Goal: Information Seeking & Learning: Learn about a topic

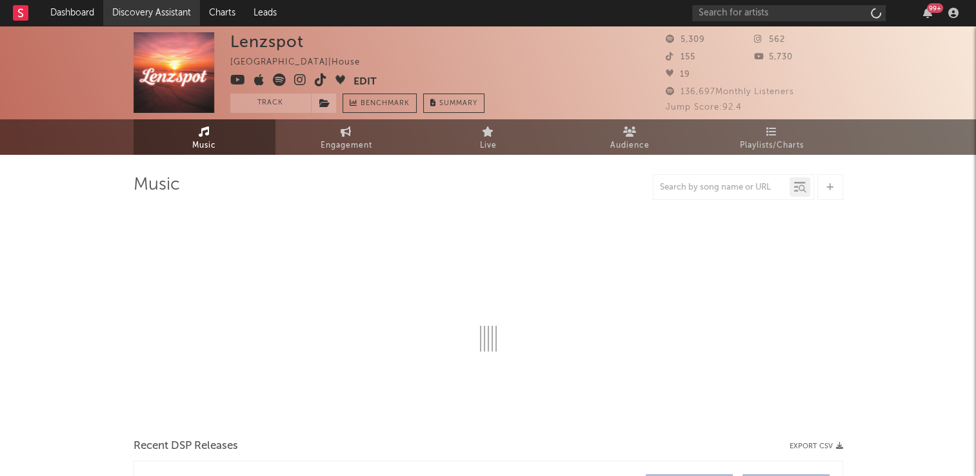
select select "6m"
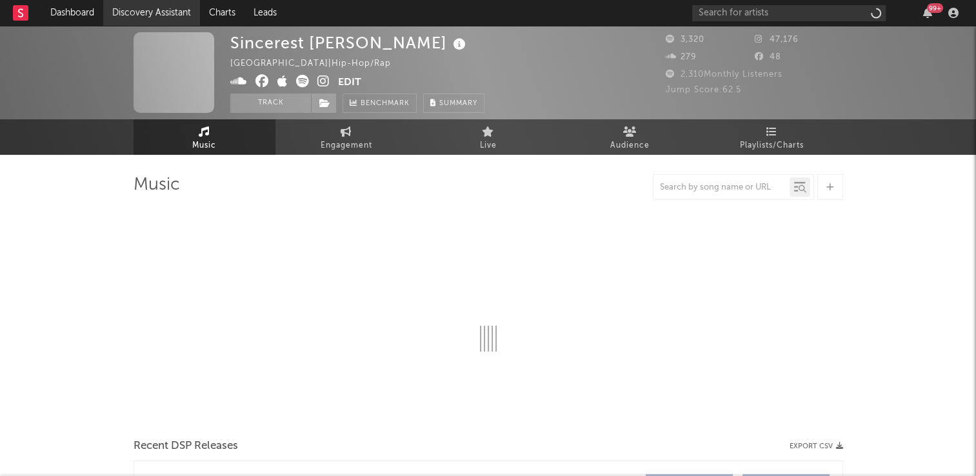
select select "6m"
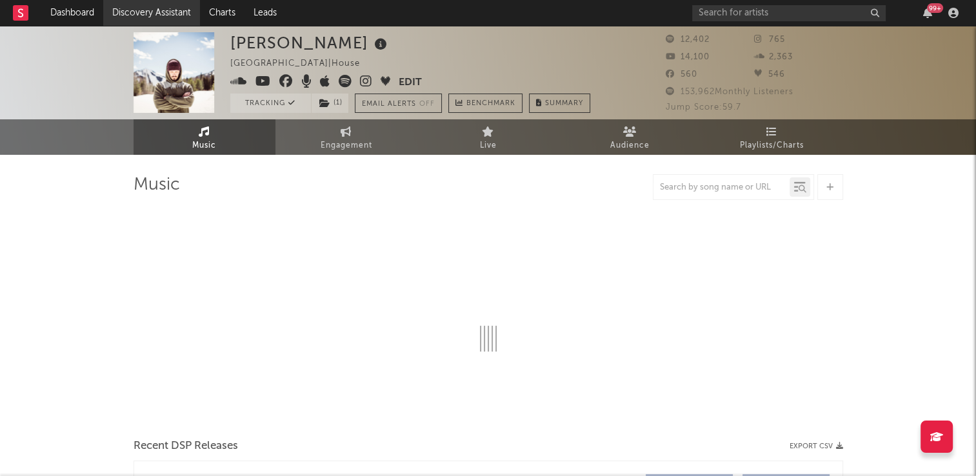
select select "6m"
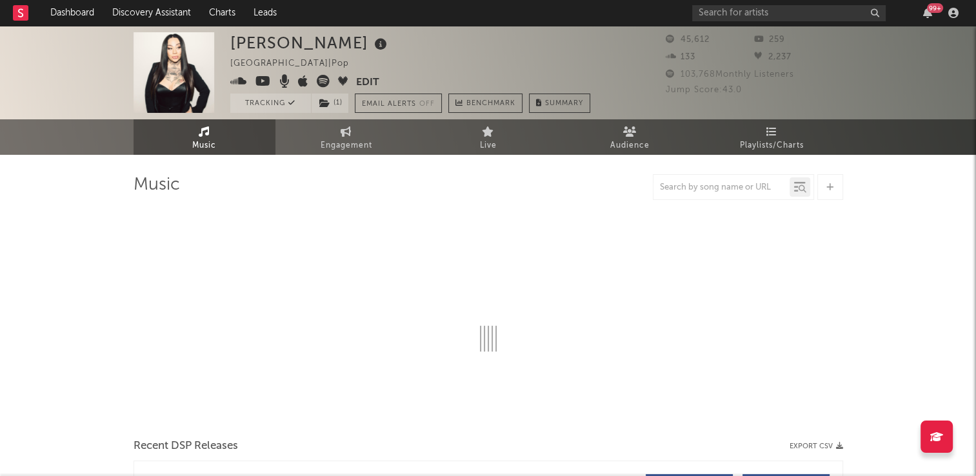
select select "6m"
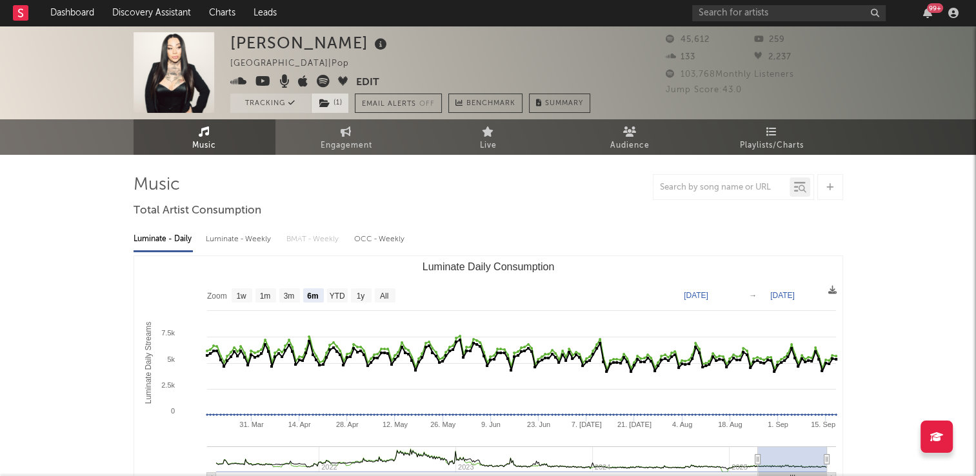
click at [326, 104] on icon at bounding box center [324, 103] width 11 height 9
click at [542, 228] on div "Luminate - Daily Luminate - Weekly BMAT - Weekly OCC - Weekly" at bounding box center [487, 239] width 709 height 22
click at [371, 46] on icon at bounding box center [380, 44] width 19 height 18
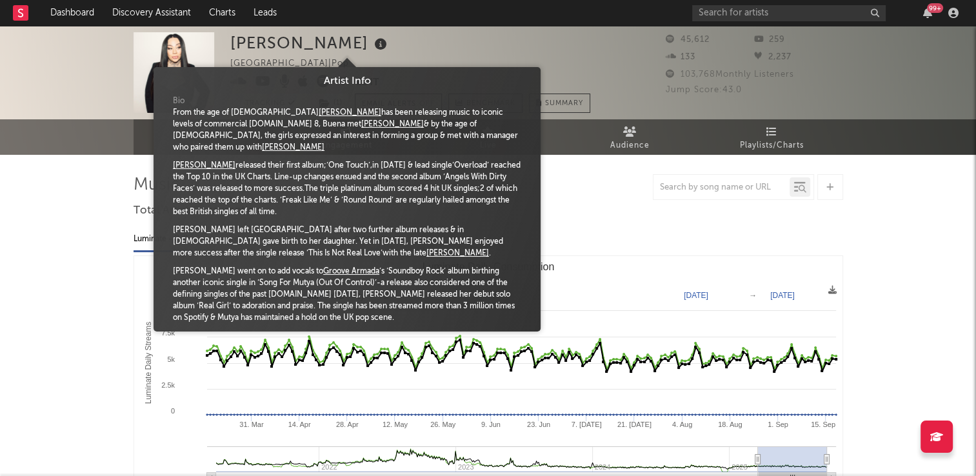
click at [417, 50] on div "Mutya Buena United Kingdom | Pop Edit Tracking ( 1 ) Email Alerts Off Benchmark…" at bounding box center [410, 72] width 360 height 81
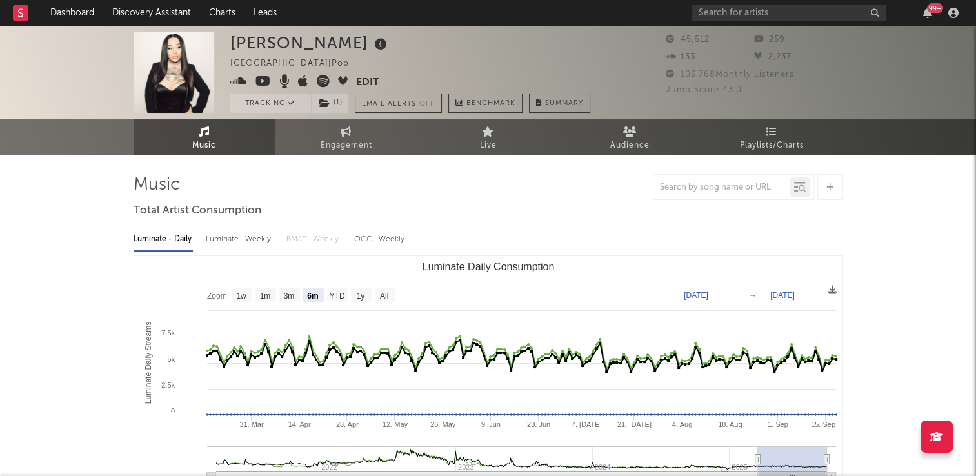
click at [212, 130] on link "Music" at bounding box center [204, 136] width 142 height 35
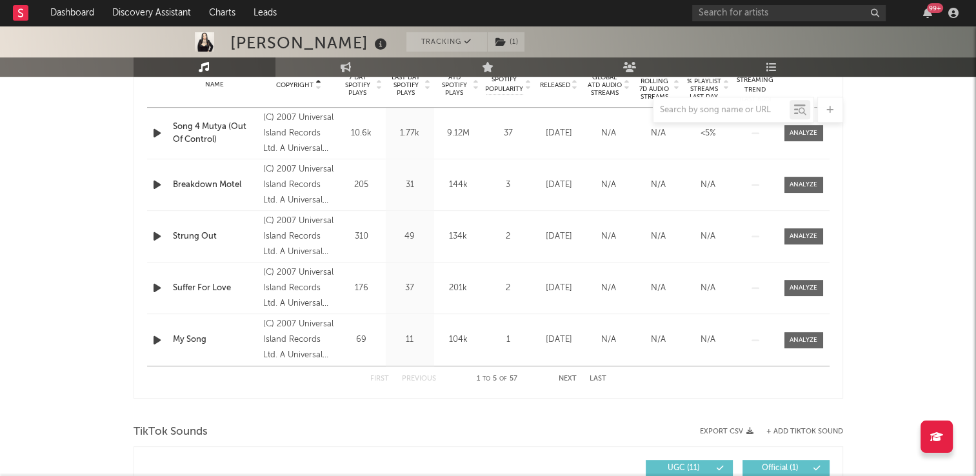
scroll to position [516, 0]
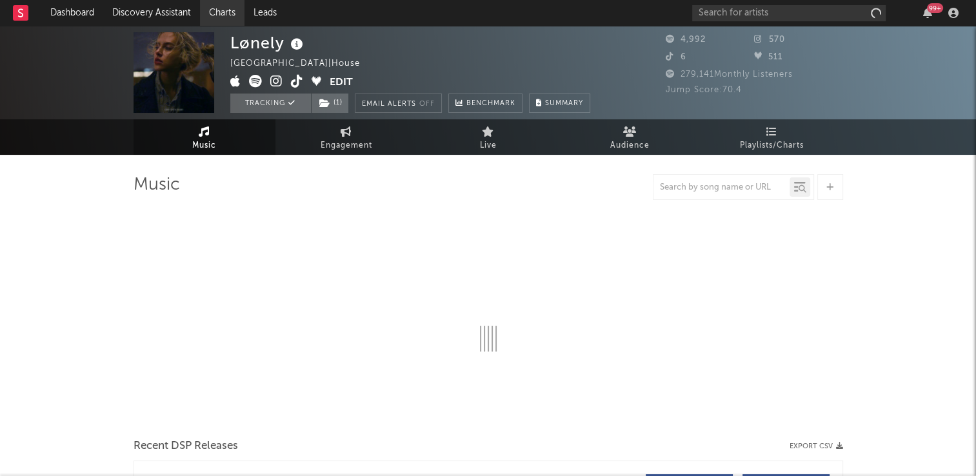
select select "6m"
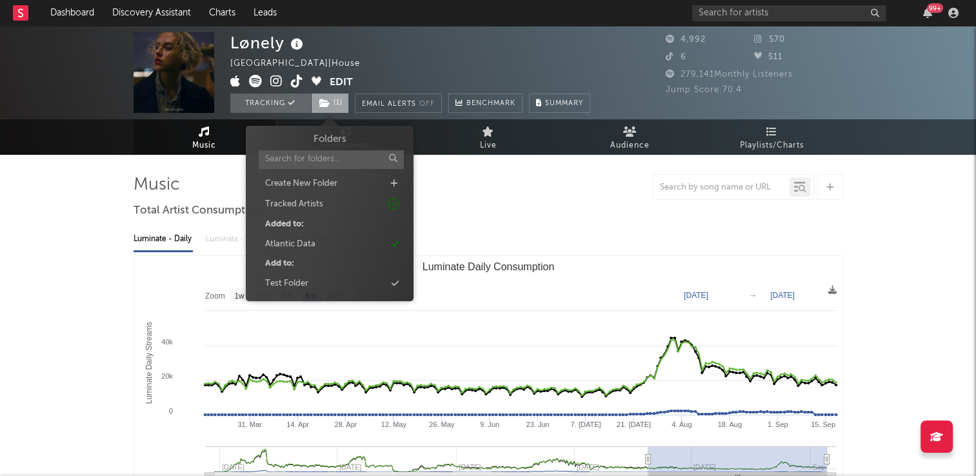
click at [329, 104] on icon at bounding box center [324, 103] width 11 height 9
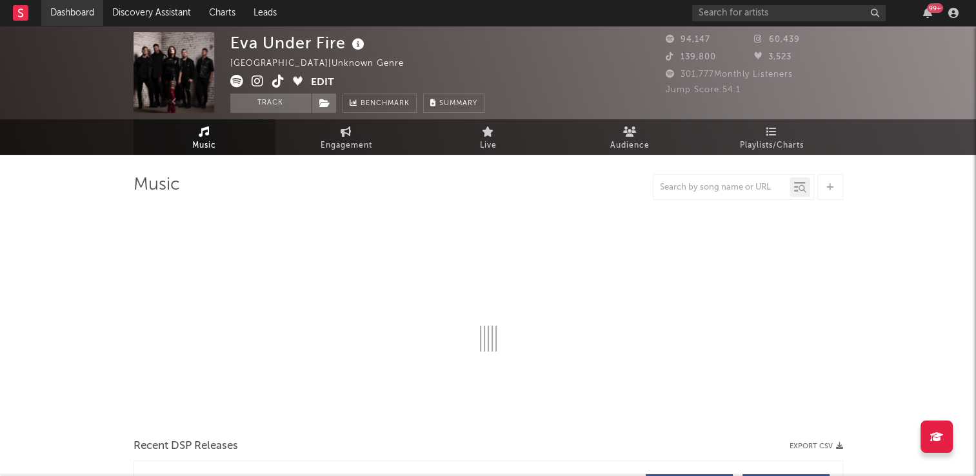
select select "6m"
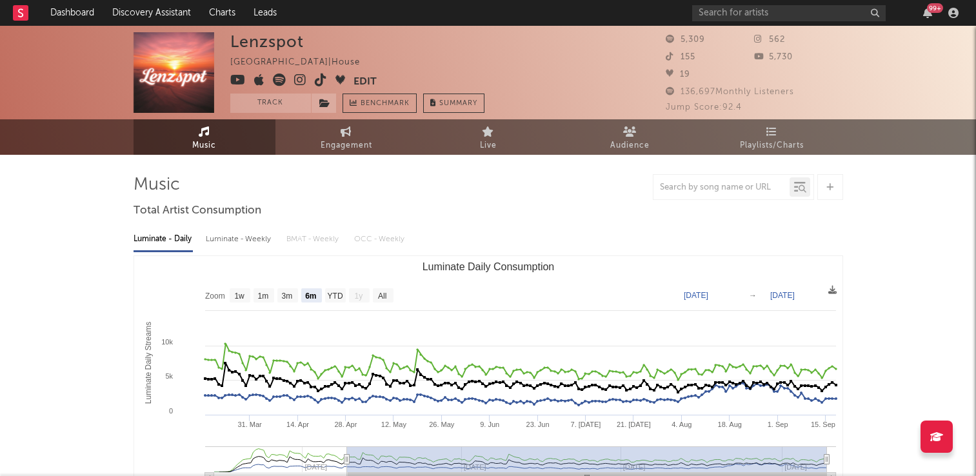
select select "6m"
